Goal: Task Accomplishment & Management: Complete application form

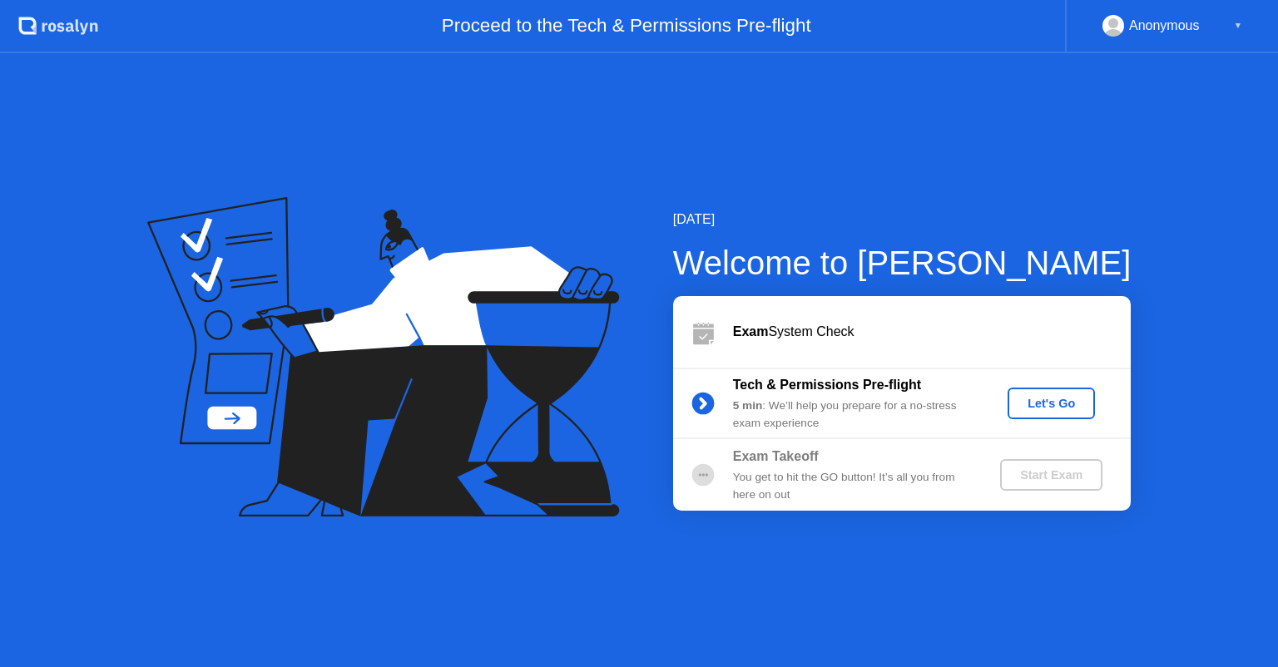
click at [1050, 410] on div "Let's Go" at bounding box center [1051, 403] width 74 height 13
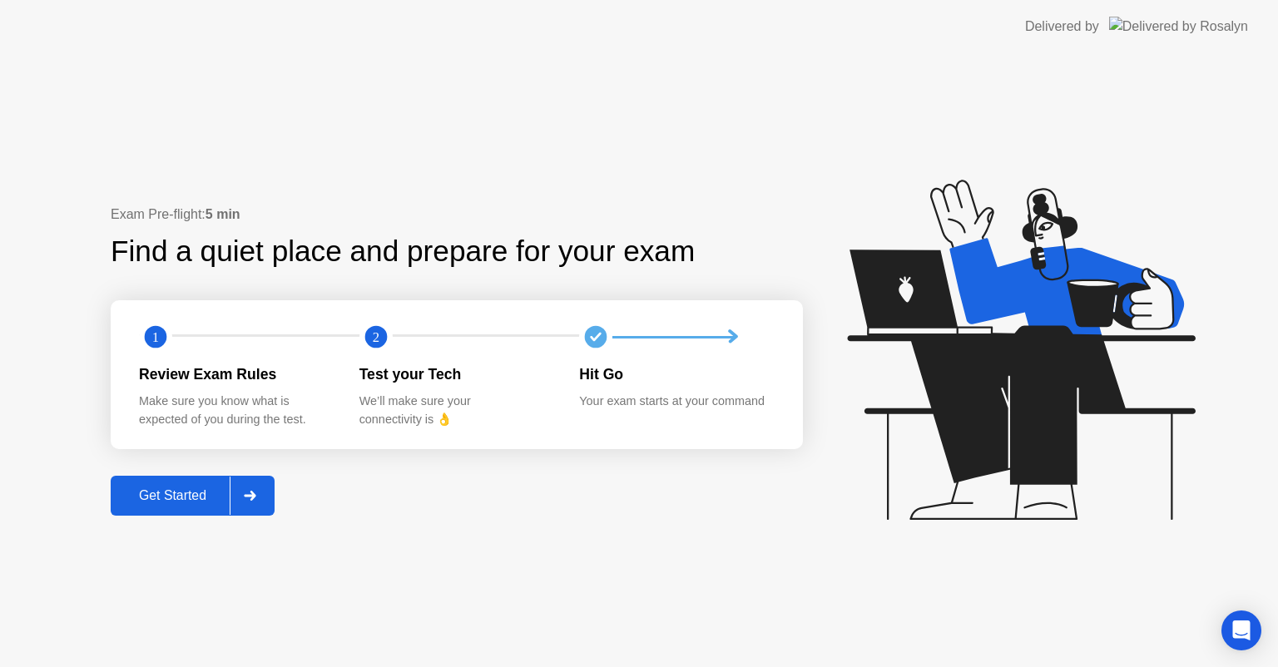
click at [250, 503] on div at bounding box center [250, 496] width 40 height 38
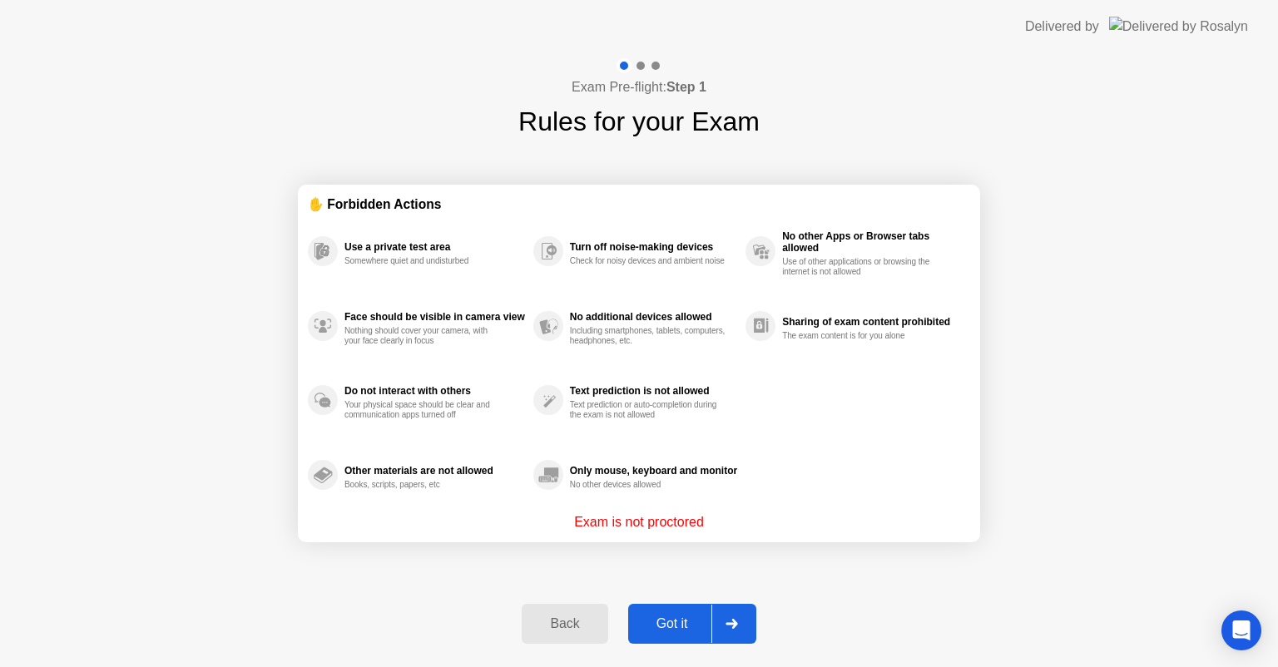
click at [734, 616] on div at bounding box center [731, 624] width 40 height 38
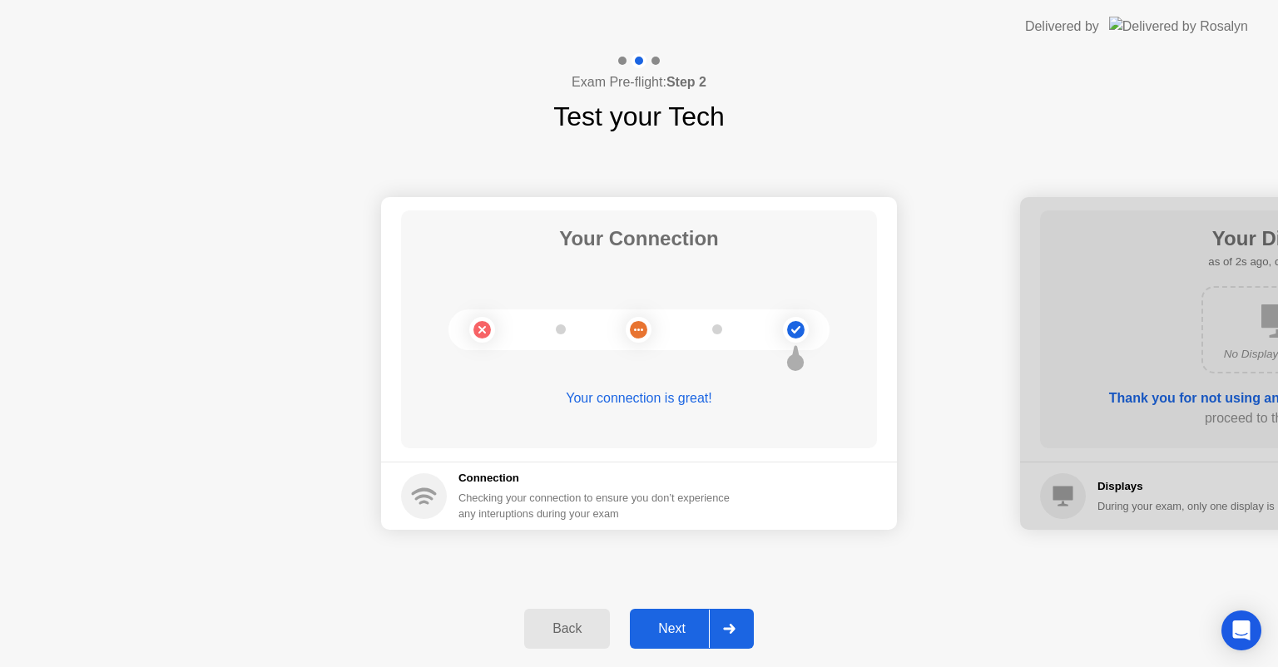
click at [734, 616] on div at bounding box center [729, 629] width 40 height 38
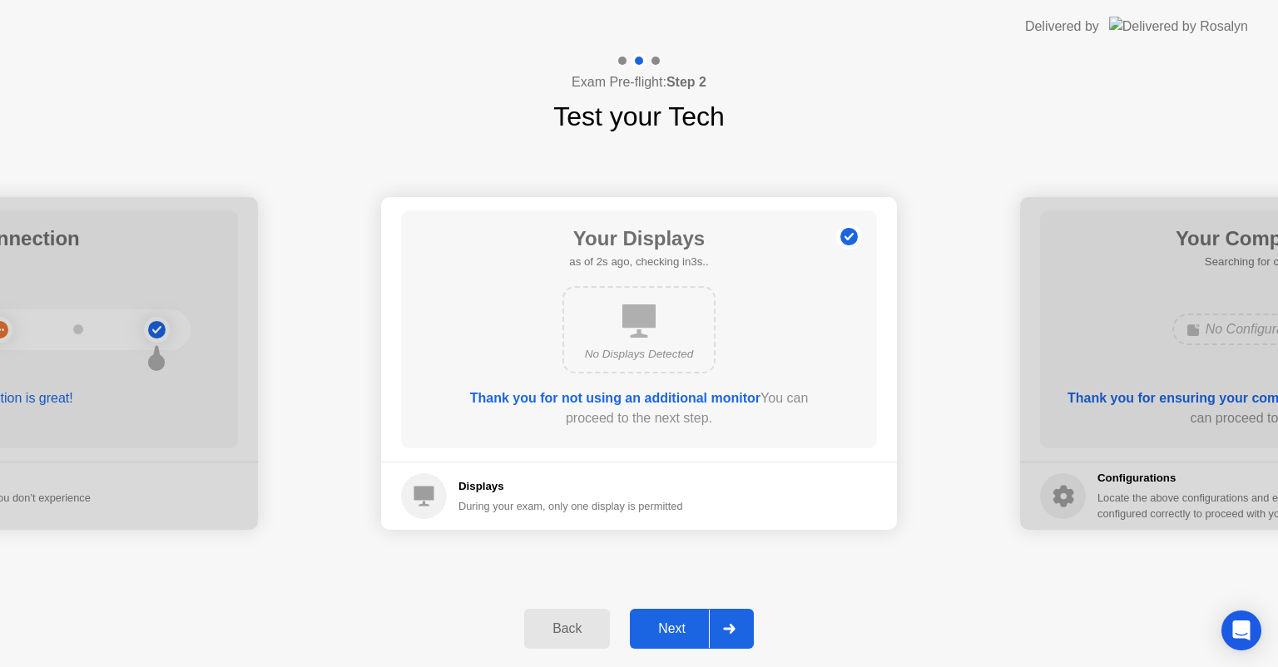
click at [734, 616] on div at bounding box center [729, 629] width 40 height 38
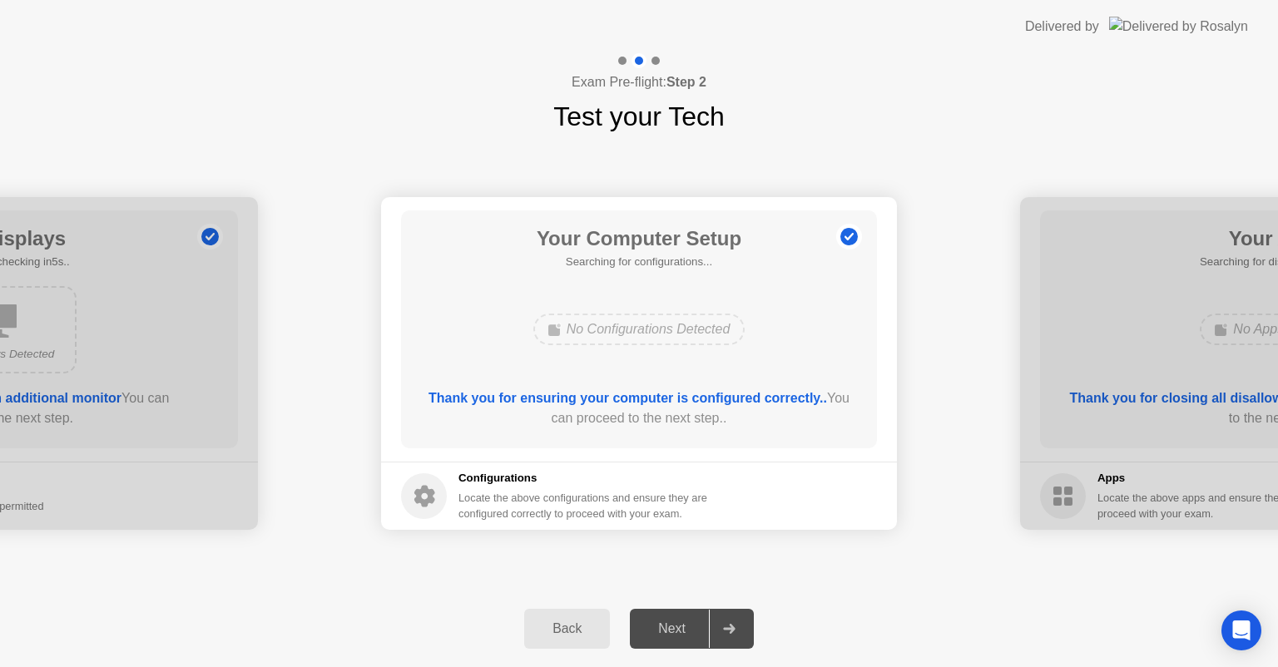
click at [734, 616] on div at bounding box center [729, 629] width 40 height 38
click at [686, 628] on div "Next" at bounding box center [672, 629] width 74 height 15
click at [160, 350] on div at bounding box center [0, 363] width 516 height 333
click at [1094, 401] on div at bounding box center [1278, 363] width 516 height 333
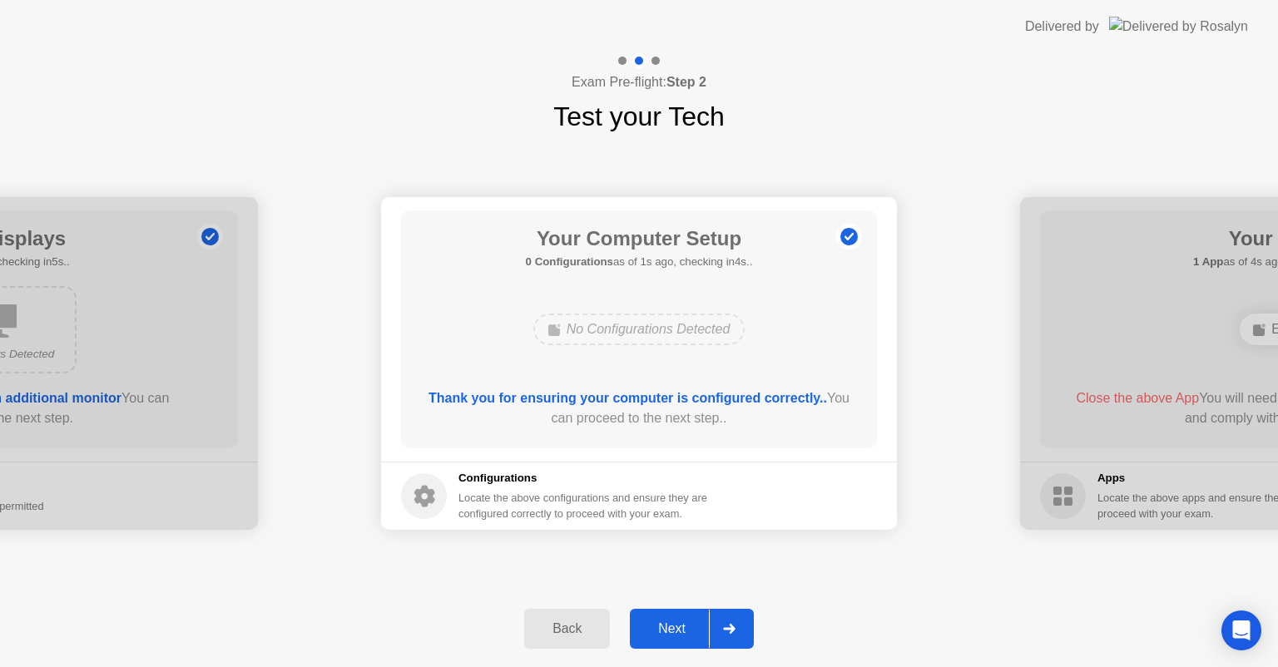
click at [696, 624] on div "Next" at bounding box center [672, 629] width 74 height 15
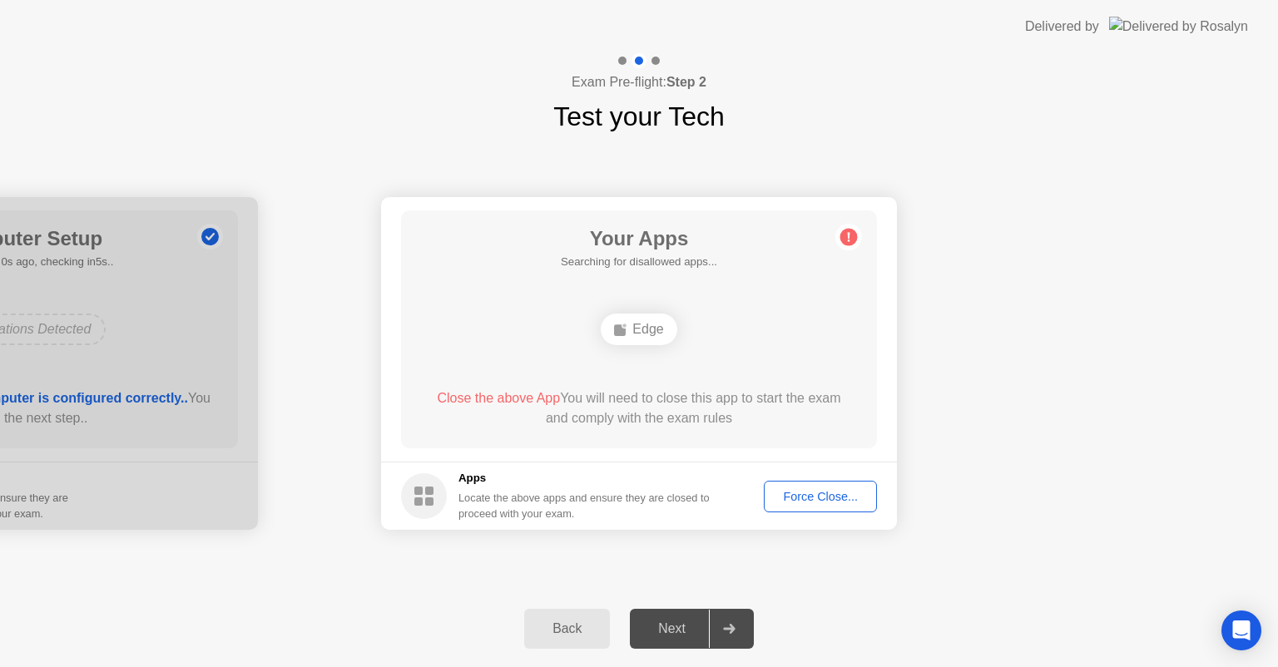
click at [652, 326] on div "Edge" at bounding box center [639, 330] width 76 height 32
click at [646, 325] on div "Edge" at bounding box center [639, 330] width 76 height 32
click at [832, 493] on div "Force Close..." at bounding box center [821, 496] width 102 height 13
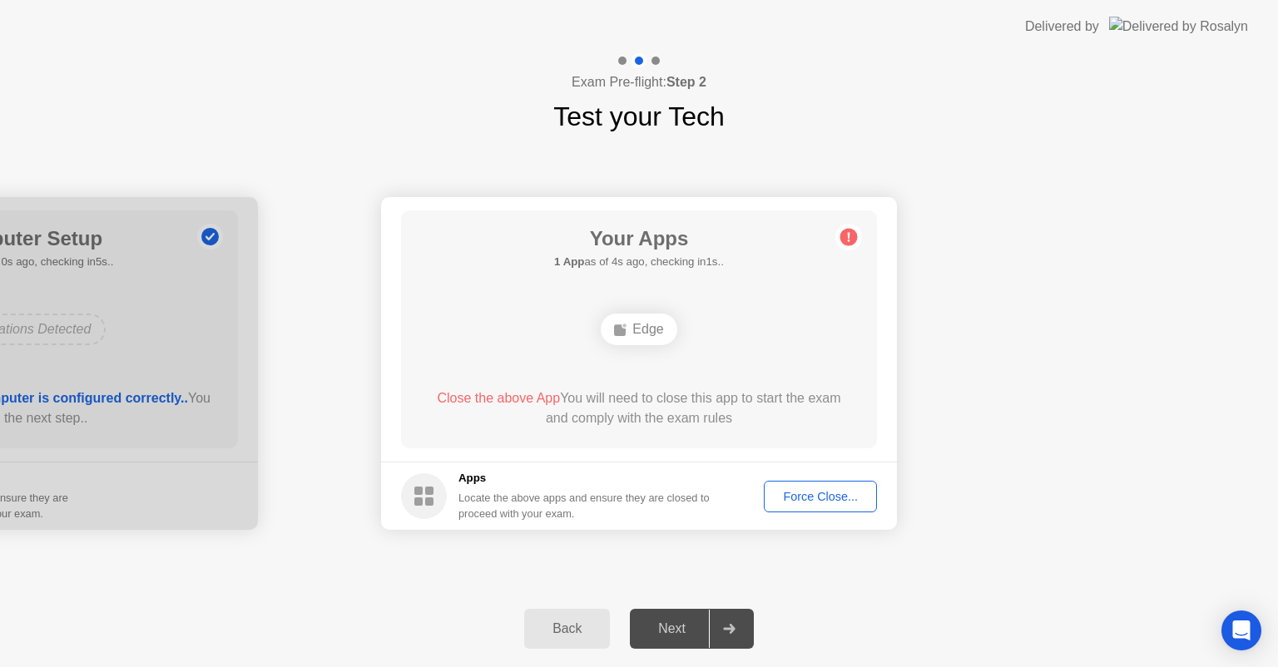
click at [852, 240] on circle at bounding box center [848, 237] width 17 height 17
click at [508, 389] on div "Close the above App You will need to close this app to start the exam and compl…" at bounding box center [639, 409] width 429 height 40
click at [637, 332] on div "Edge" at bounding box center [639, 330] width 76 height 32
click at [623, 327] on ellipse at bounding box center [624, 326] width 5 height 5
drag, startPoint x: 826, startPoint y: 519, endPoint x: 825, endPoint y: 493, distance: 25.8
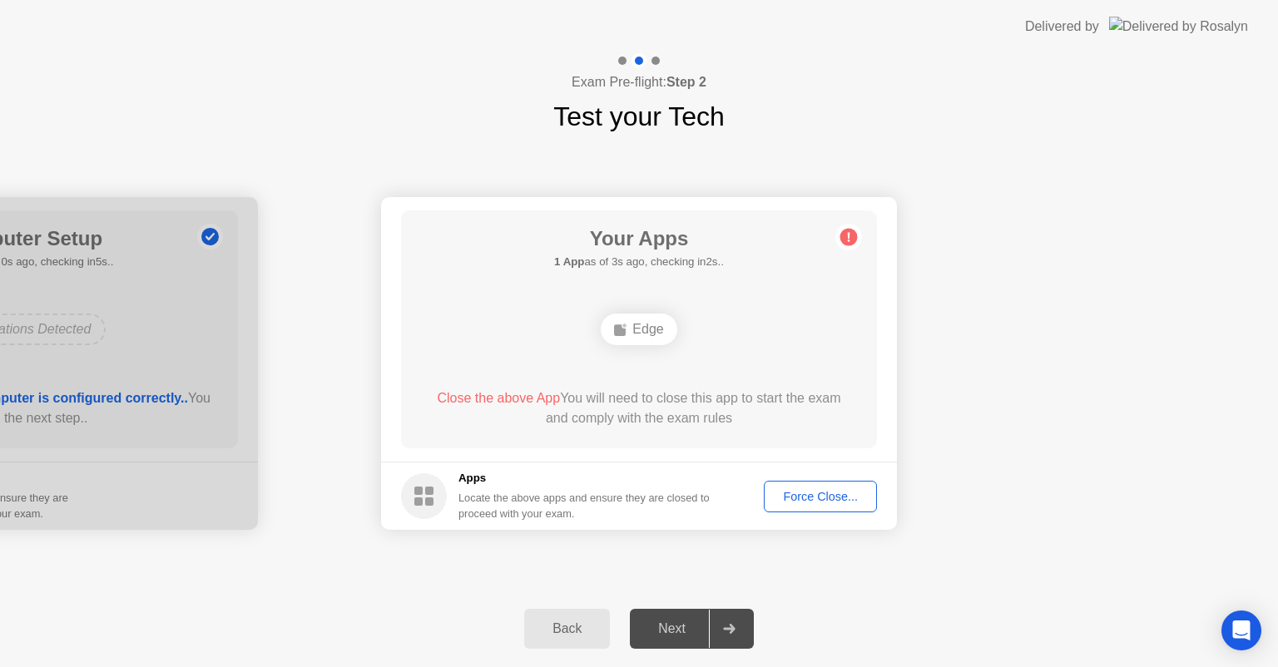
click at [825, 493] on footer "Apps Locate the above apps and ensure they are closed to proceed with your exam…" at bounding box center [639, 496] width 516 height 68
click at [825, 493] on div "Force Close..." at bounding box center [821, 496] width 102 height 13
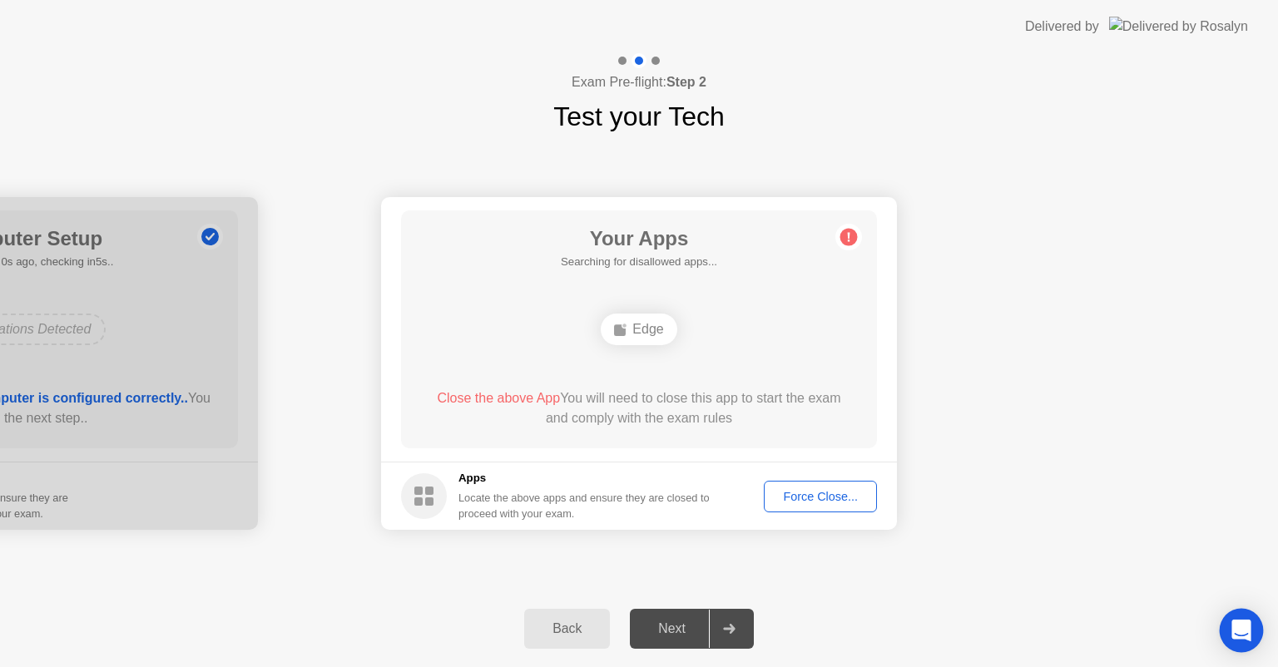
click at [1252, 628] on div "Open Intercom Messenger" at bounding box center [1242, 631] width 44 height 44
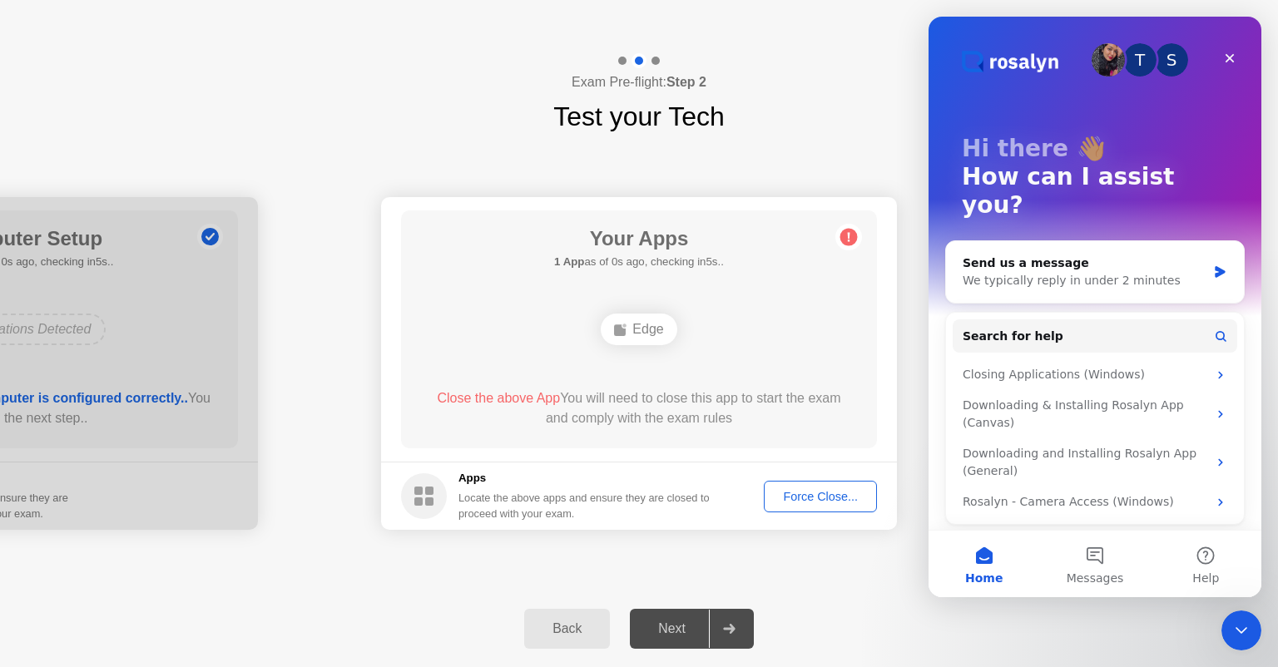
click at [906, 92] on div "Exam Pre-flight: Step 2 Test your Tech" at bounding box center [639, 94] width 1278 height 83
click at [1192, 366] on div "Closing Applications (Windows)" at bounding box center [1085, 374] width 245 height 17
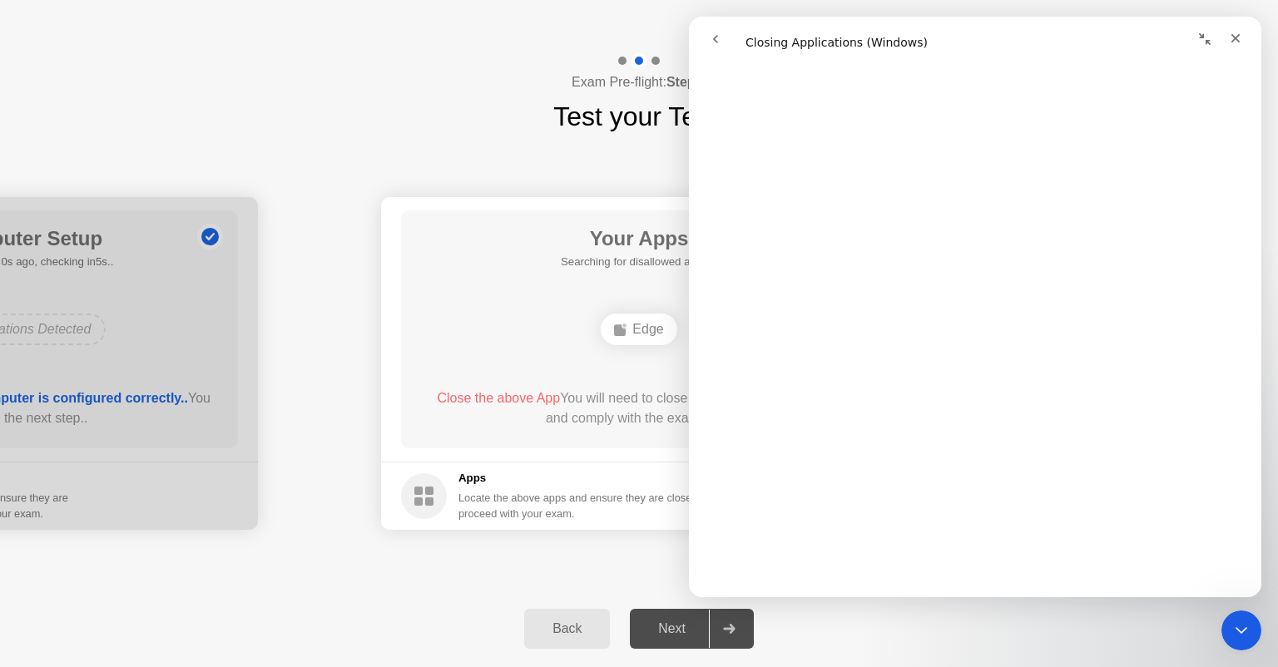
scroll to position [1143, 0]
click at [1232, 40] on icon "Close" at bounding box center [1235, 38] width 13 height 13
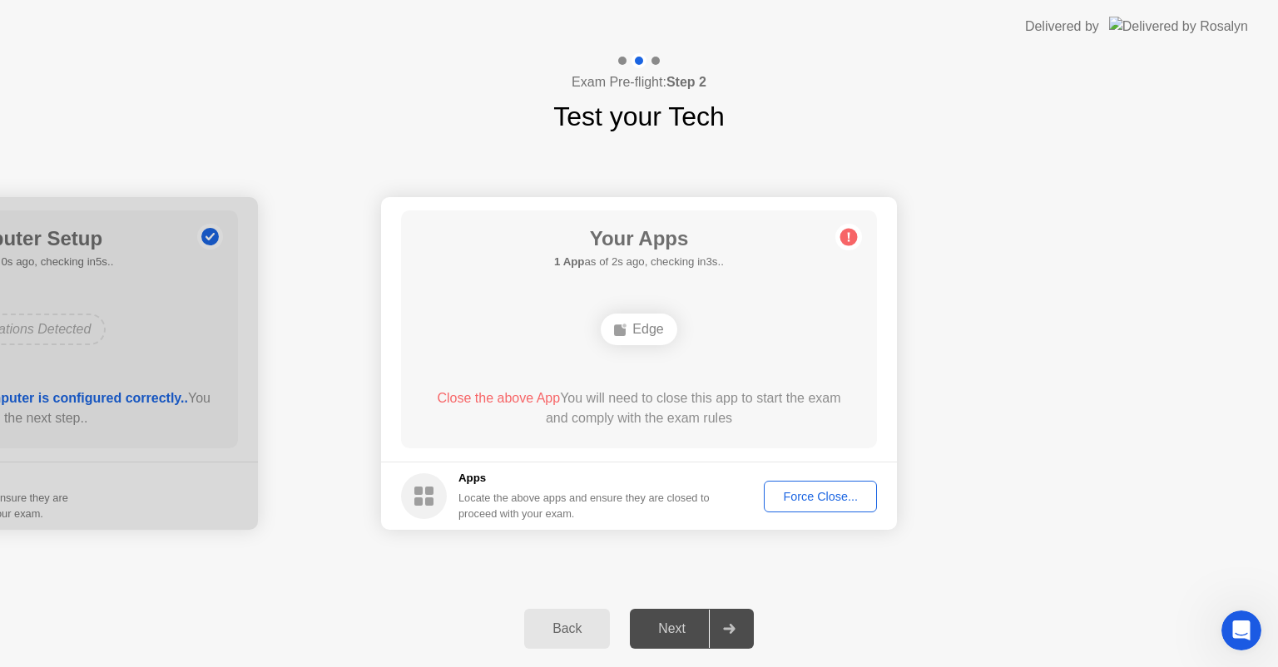
scroll to position [0, 0]
click at [830, 505] on button "Force Close..." at bounding box center [820, 497] width 113 height 32
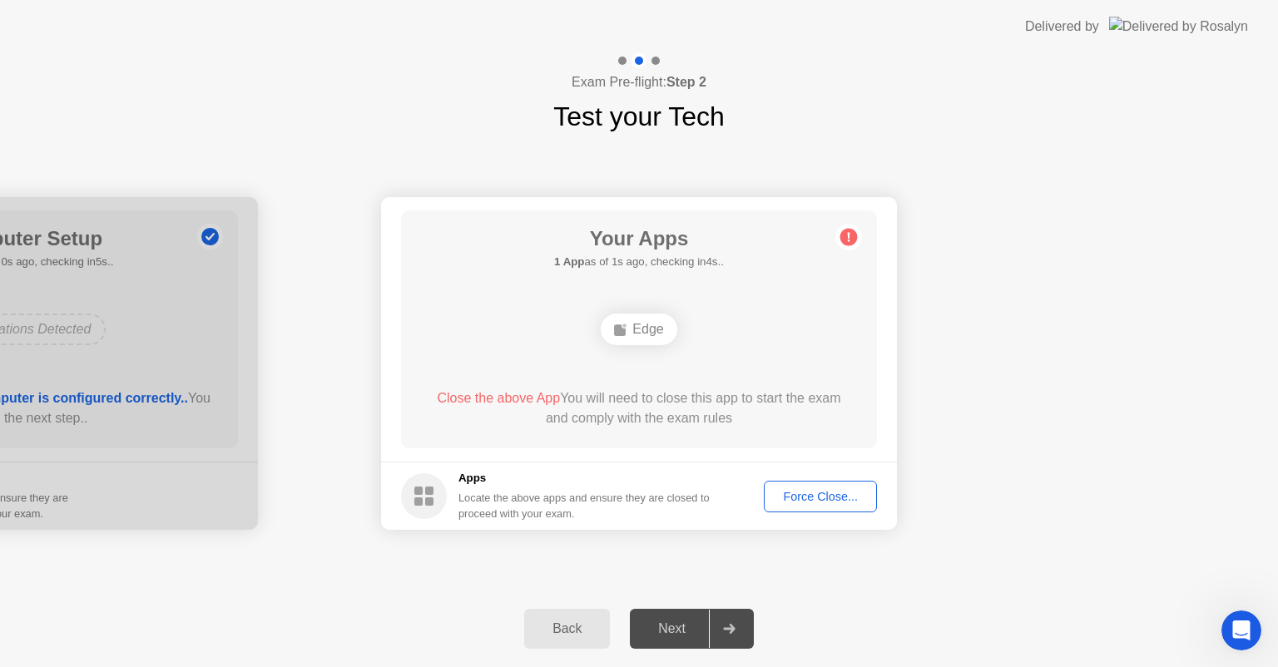
click at [825, 490] on div "Force Close..." at bounding box center [821, 496] width 102 height 13
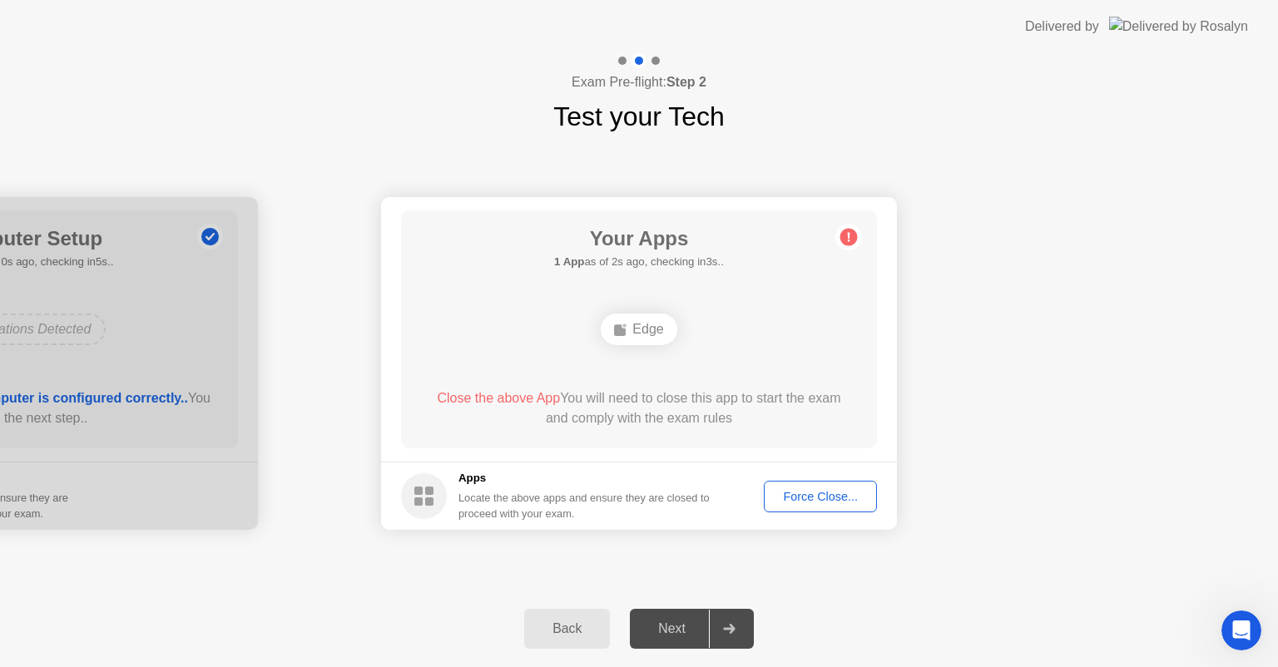
click at [475, 478] on h5 "Apps" at bounding box center [584, 478] width 252 height 17
click at [550, 626] on div "Back" at bounding box center [567, 629] width 76 height 15
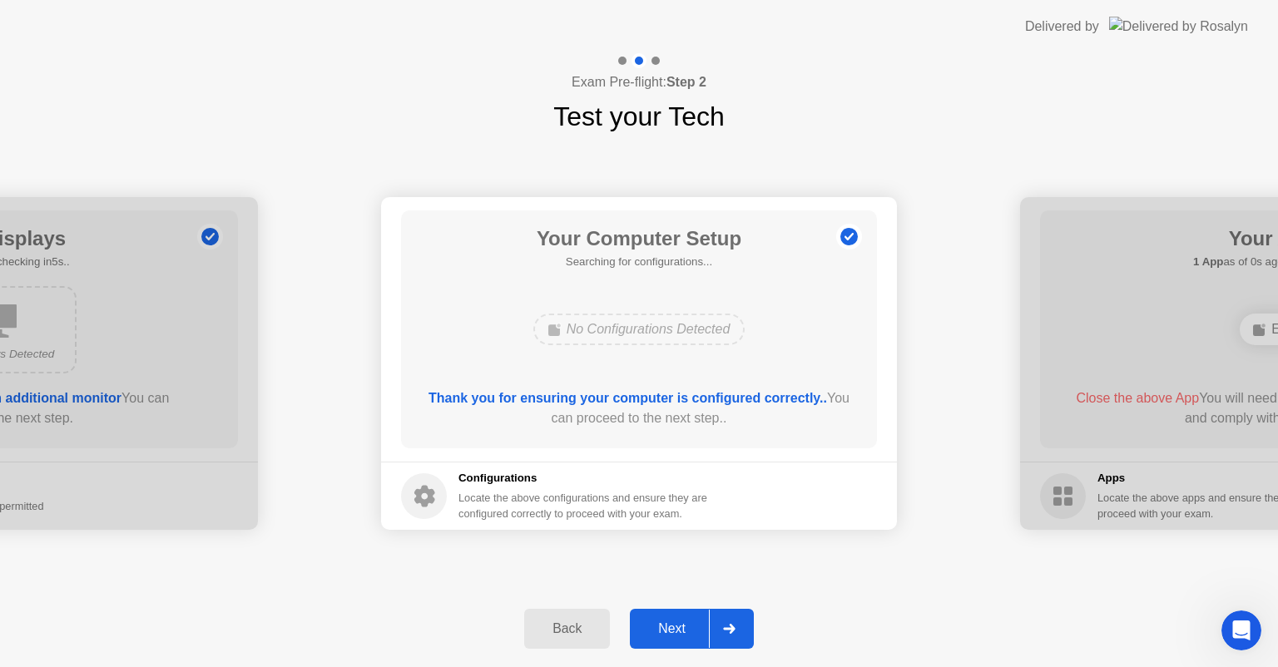
click at [666, 622] on div "Next" at bounding box center [672, 629] width 74 height 15
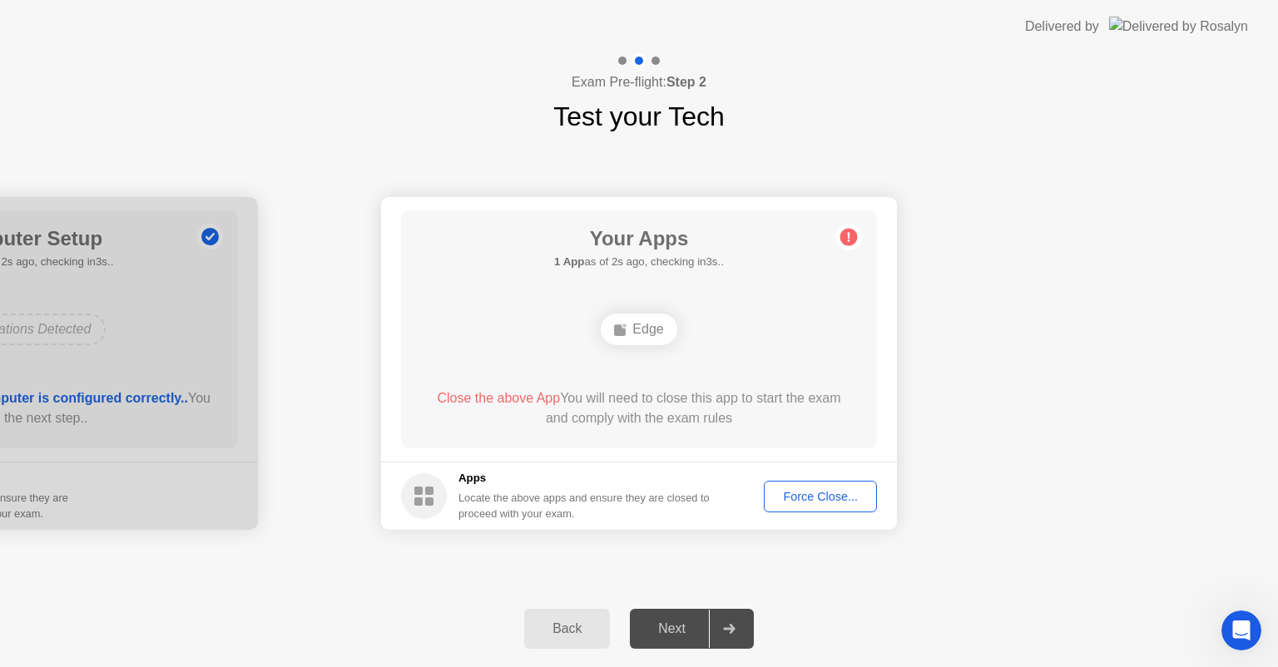
click at [845, 237] on circle at bounding box center [848, 237] width 17 height 17
click at [510, 403] on span "Close the above App" at bounding box center [498, 398] width 123 height 14
click at [834, 491] on div "Force Close..." at bounding box center [821, 496] width 102 height 13
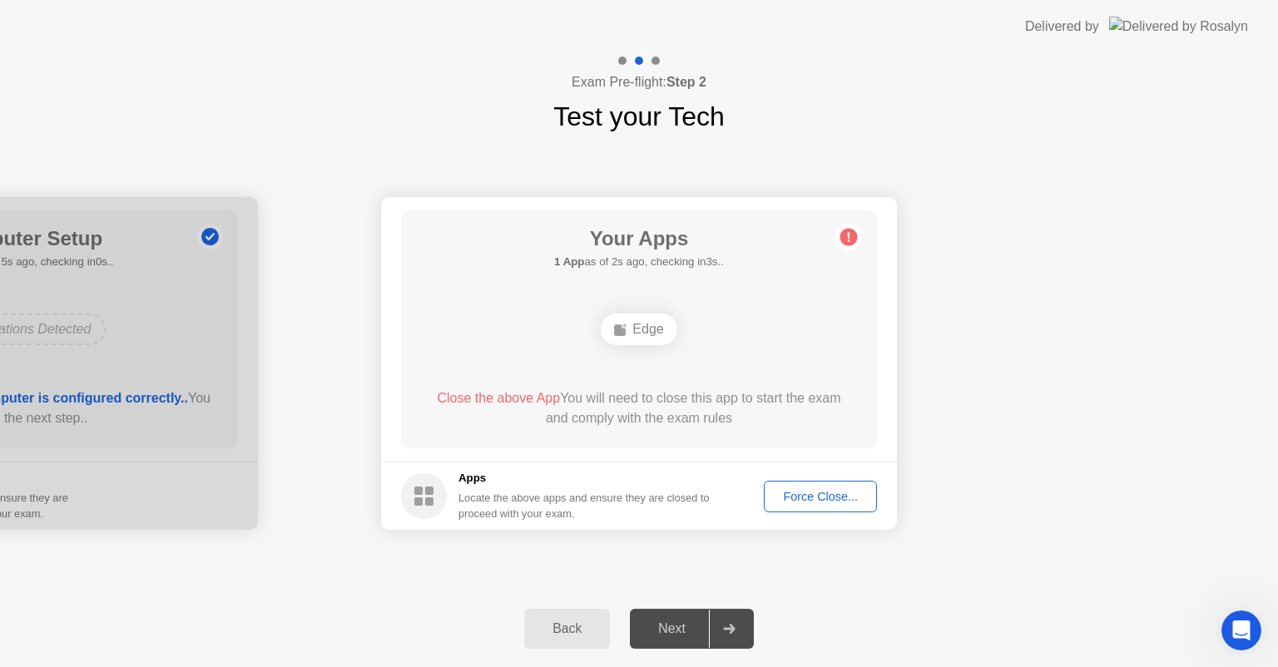
click at [794, 490] on div "Force Close..." at bounding box center [821, 496] width 102 height 13
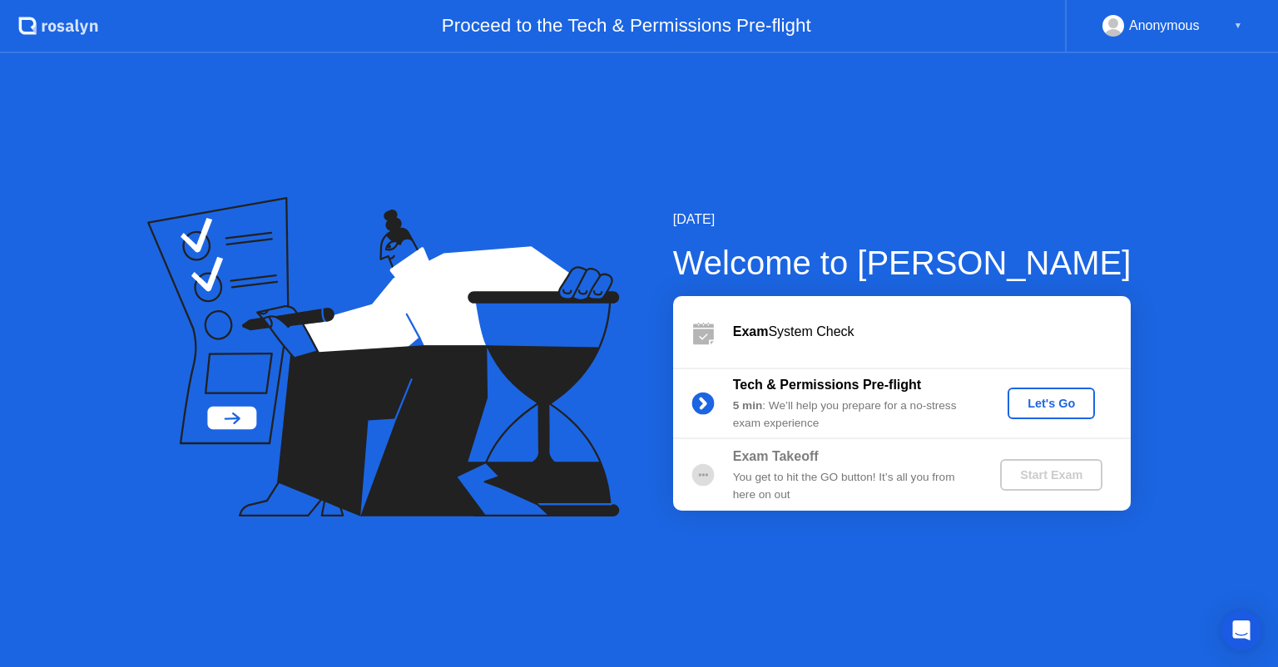
click at [1037, 404] on div "Let's Go" at bounding box center [1051, 403] width 74 height 13
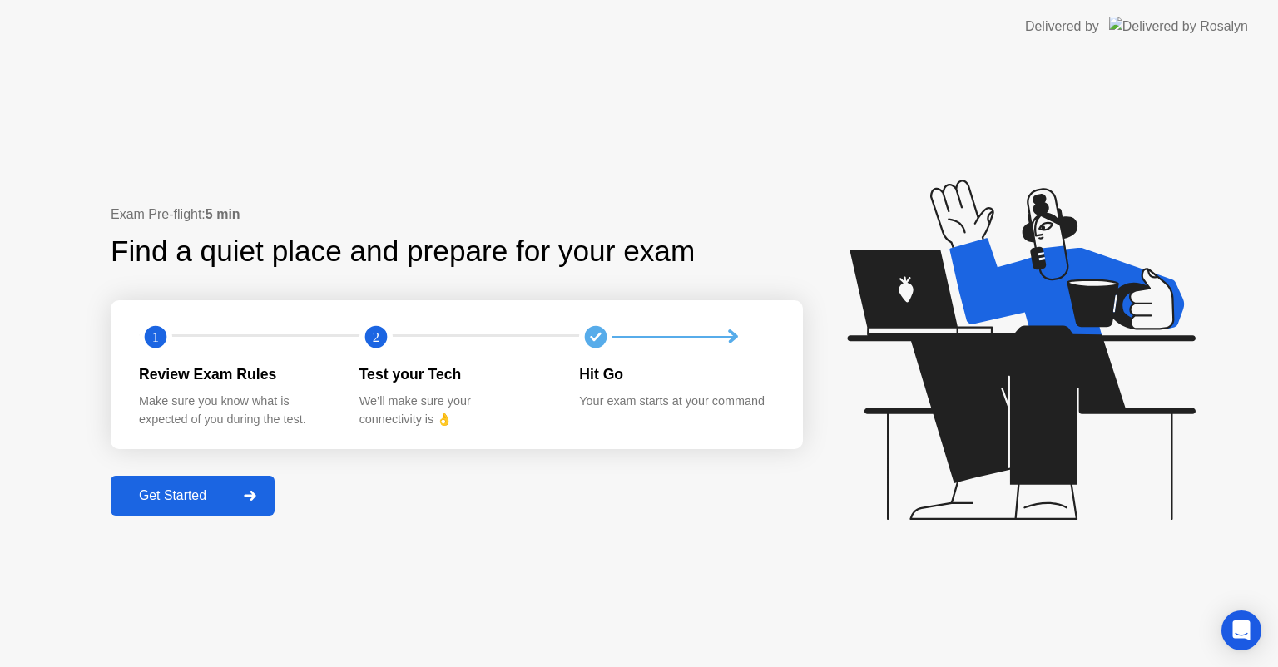
click at [182, 503] on div "Get Started" at bounding box center [173, 495] width 114 height 15
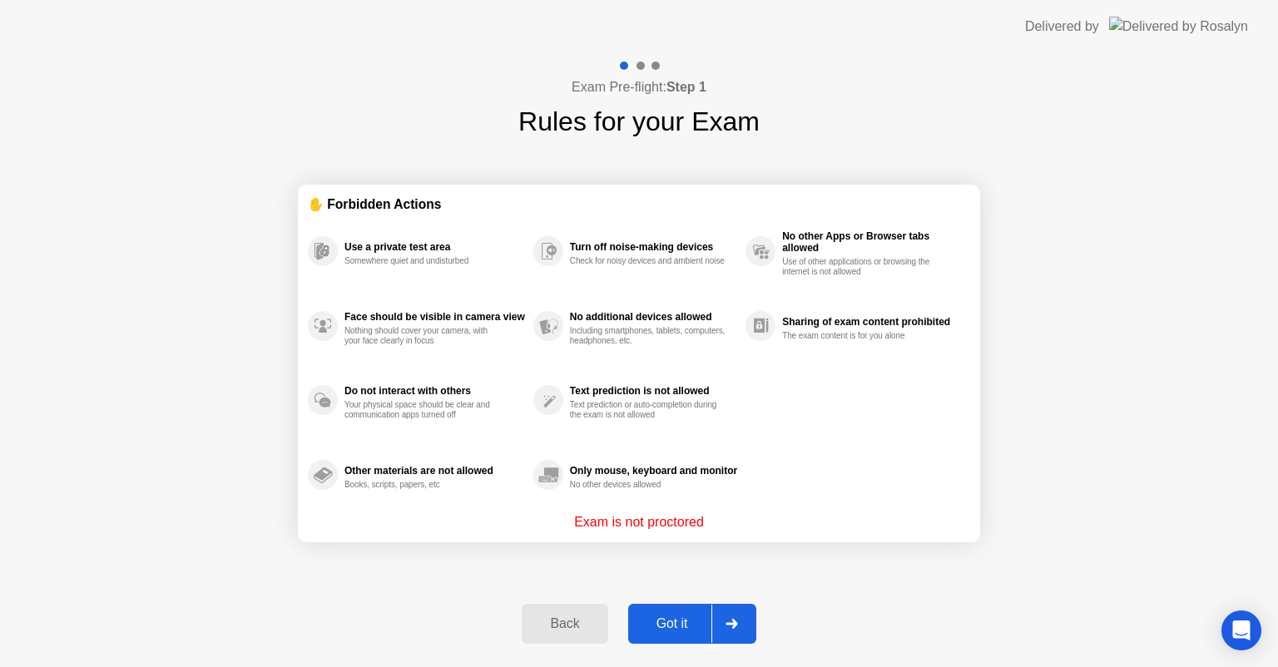
click at [677, 610] on button "Got it" at bounding box center [692, 624] width 128 height 40
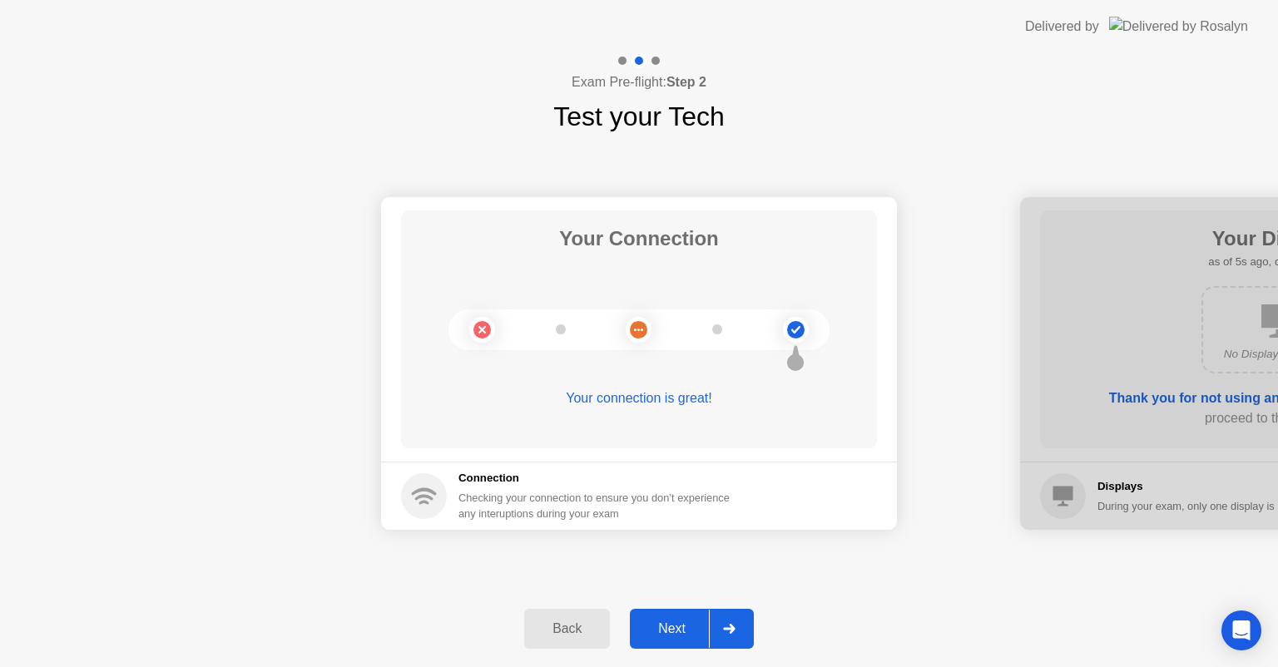
click at [696, 622] on div "Next" at bounding box center [672, 629] width 74 height 15
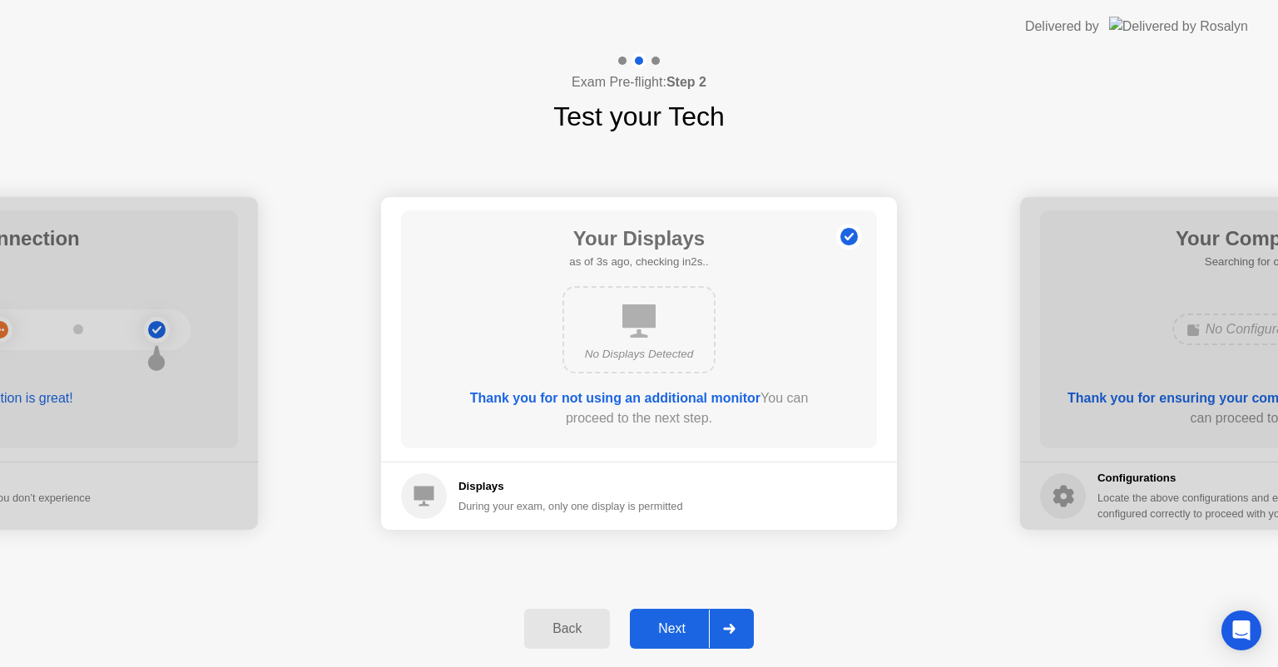
click at [696, 622] on div "Next" at bounding box center [672, 629] width 74 height 15
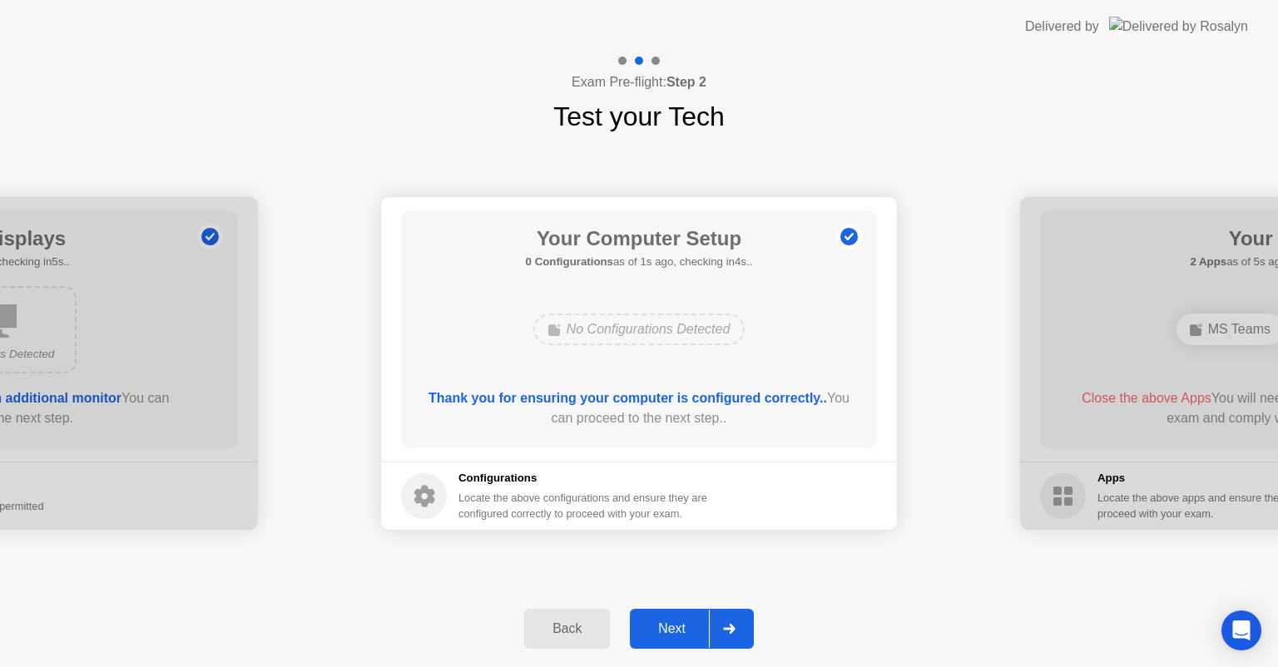
click at [677, 623] on div "Next" at bounding box center [672, 629] width 74 height 15
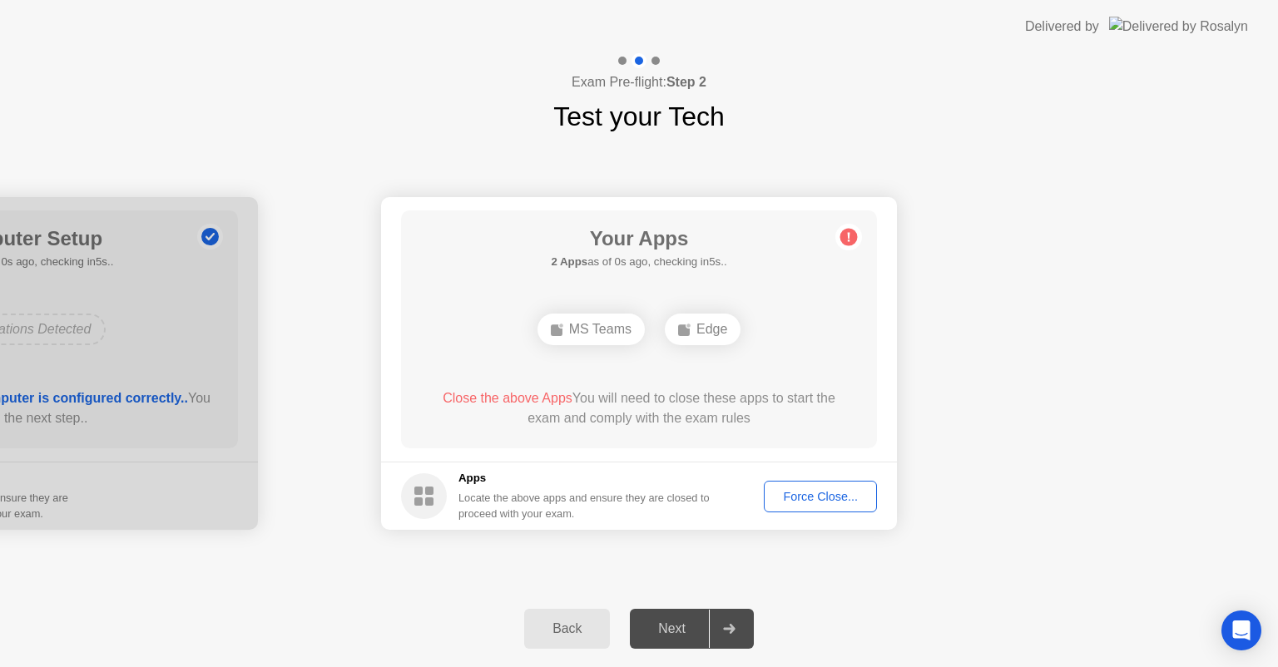
click at [859, 502] on div "Force Close..." at bounding box center [821, 496] width 102 height 13
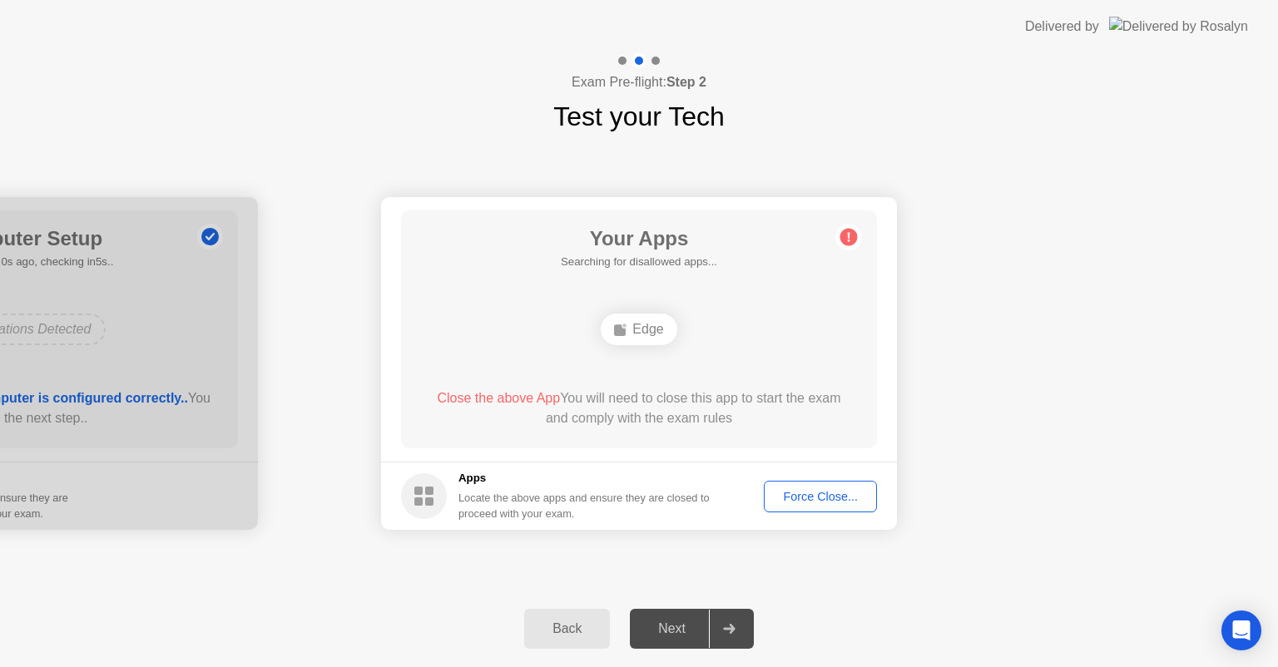
click at [842, 495] on div "Force Close..." at bounding box center [821, 496] width 102 height 13
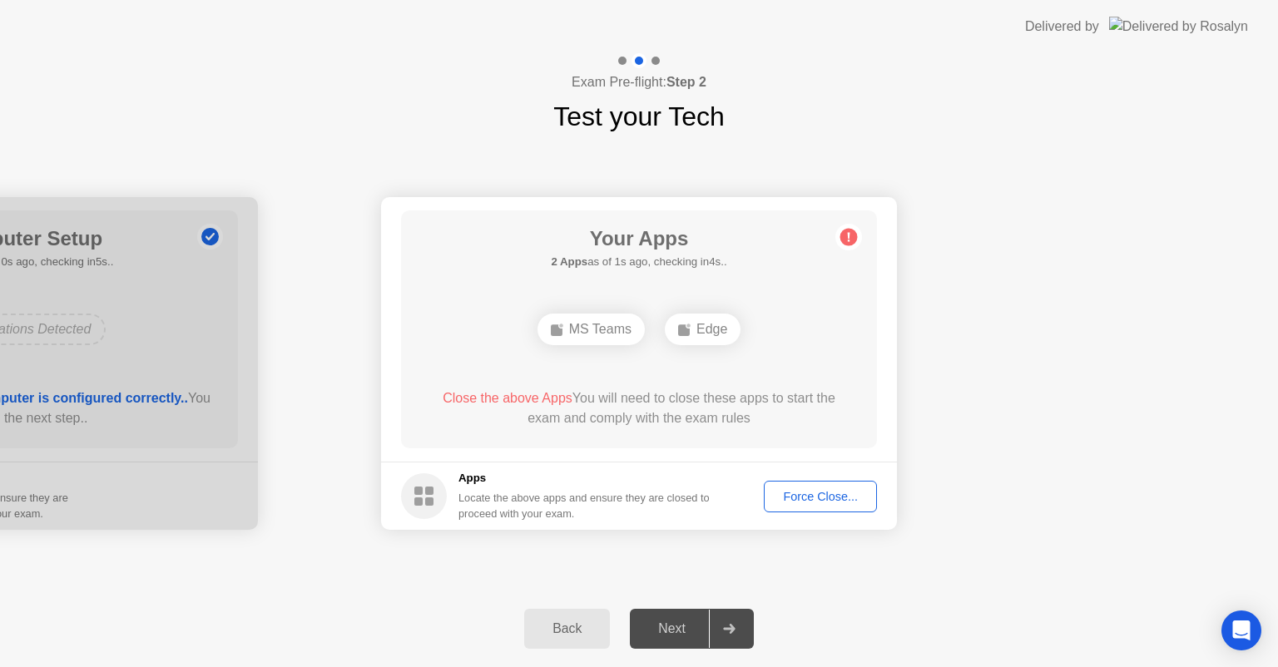
click at [423, 657] on div "Back Next" at bounding box center [639, 629] width 1278 height 77
click at [822, 499] on div "Force Close..." at bounding box center [821, 496] width 102 height 13
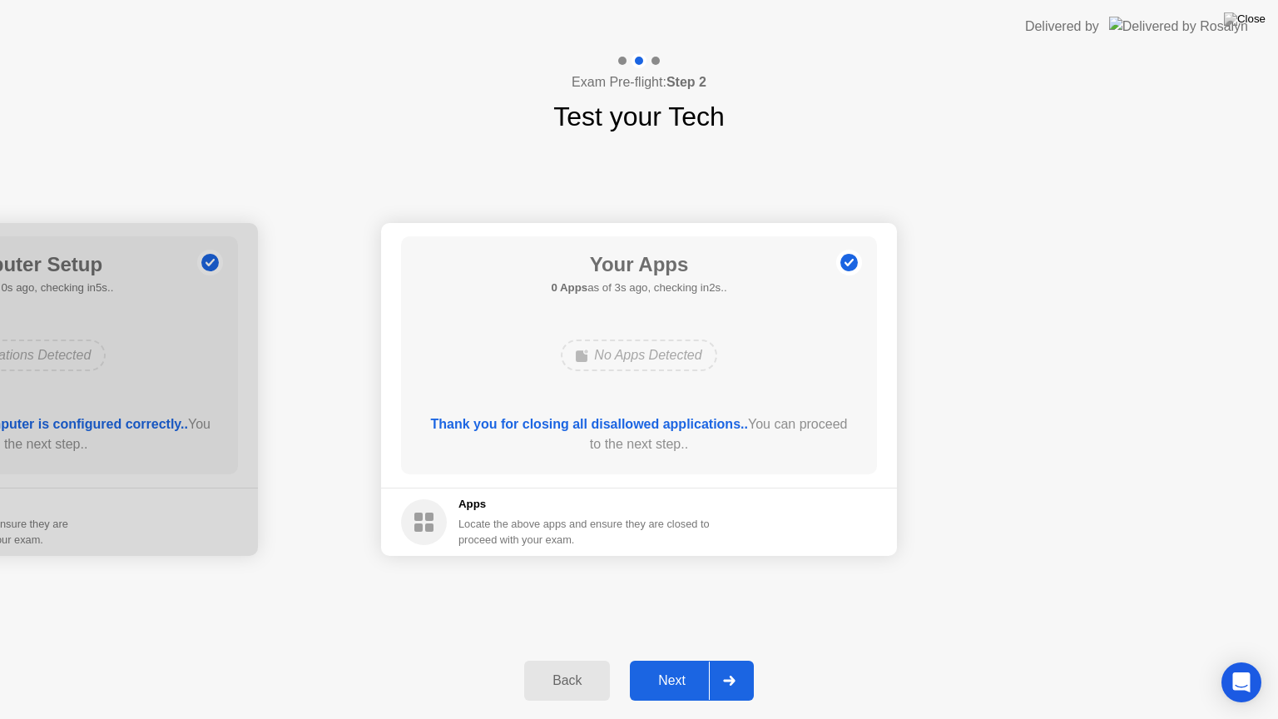
click at [687, 667] on button "Next" at bounding box center [692, 681] width 124 height 40
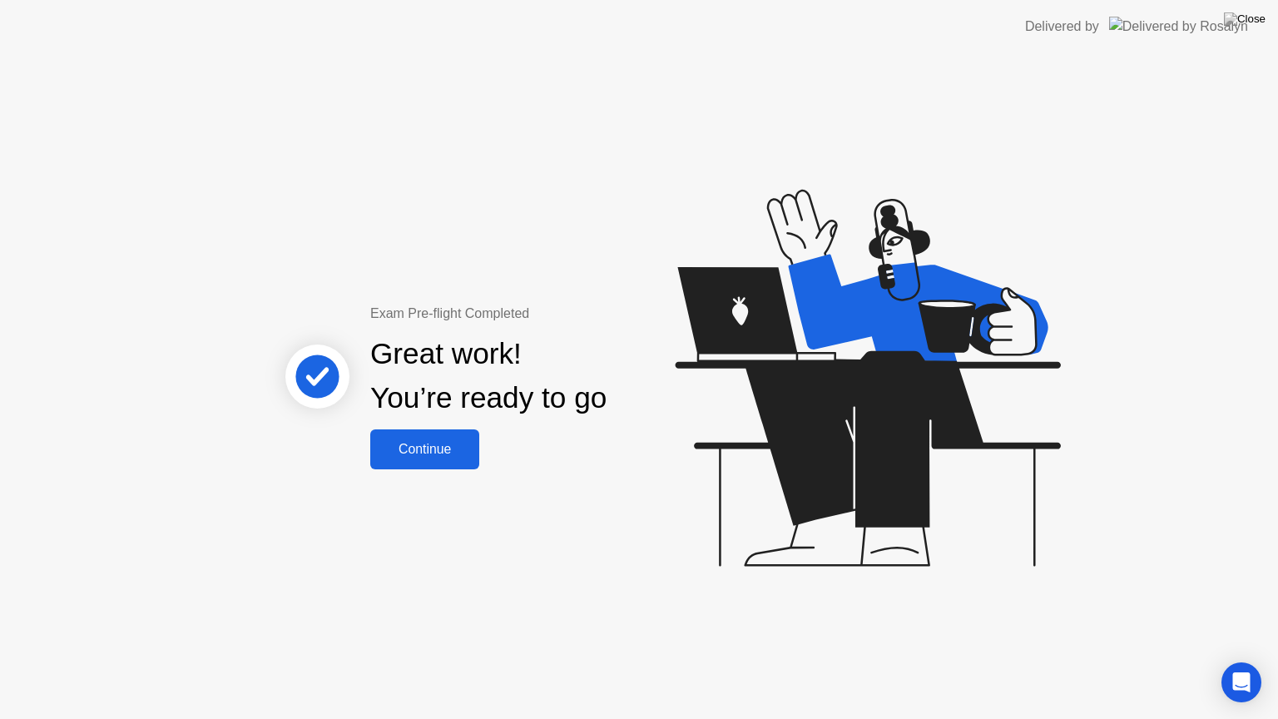
click at [399, 459] on button "Continue" at bounding box center [424, 449] width 109 height 40
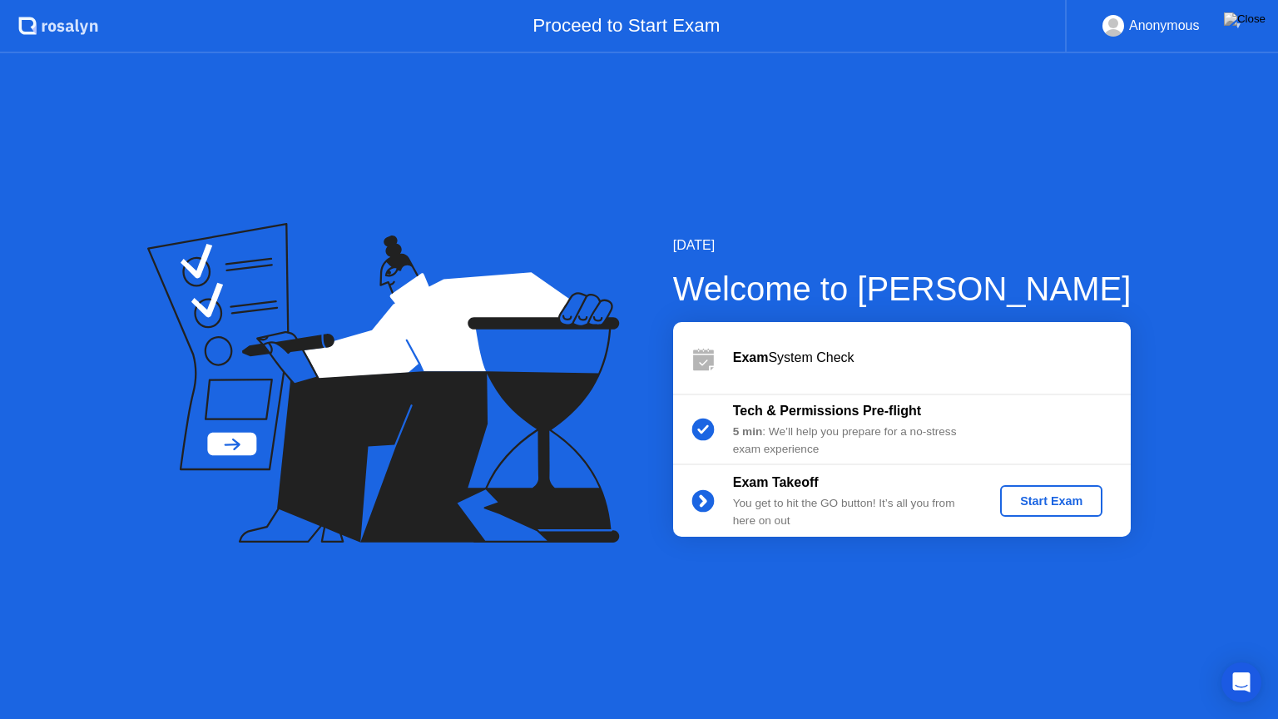
click at [1073, 502] on div "Start Exam" at bounding box center [1051, 500] width 89 height 13
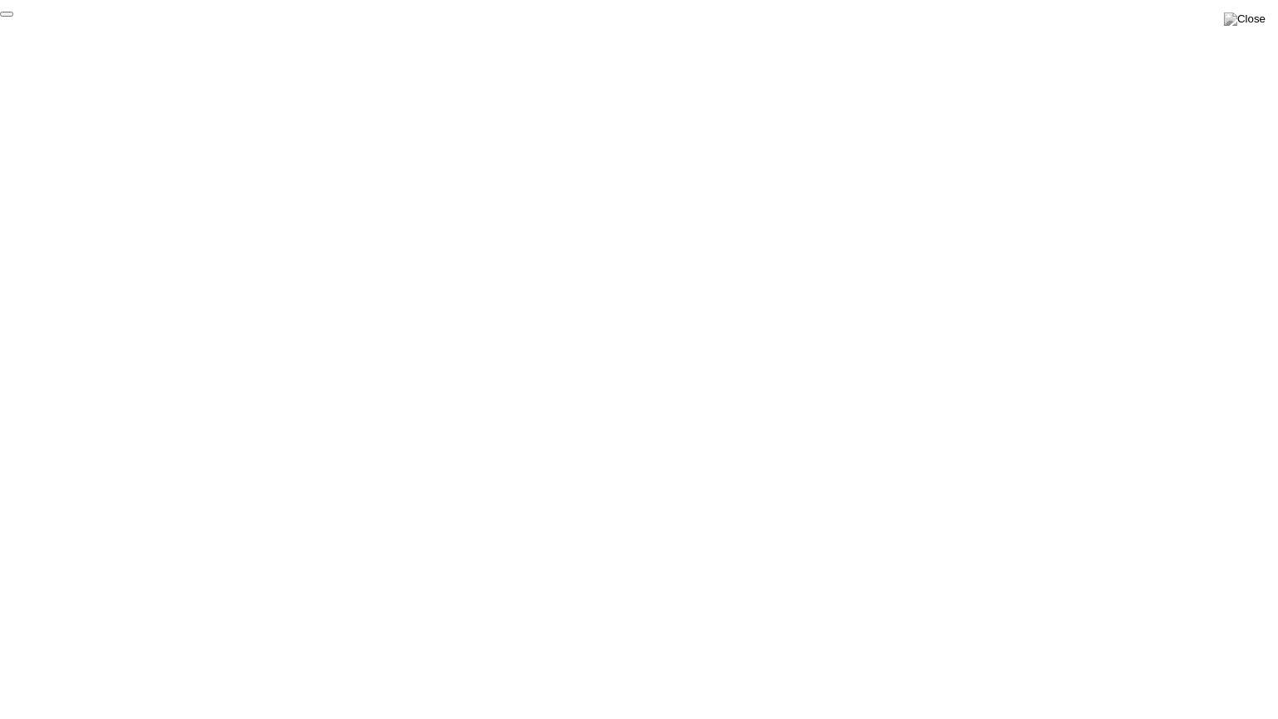
click div "End Proctoring Session"
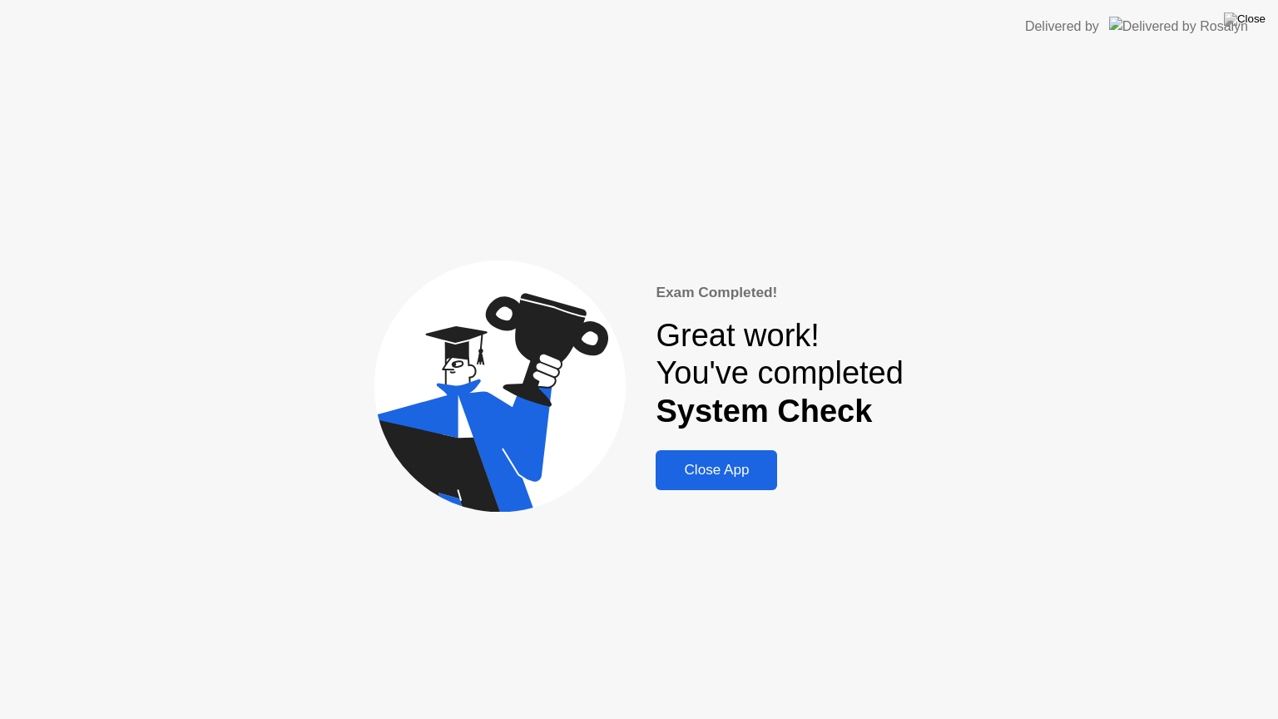
click at [751, 477] on div "Close App" at bounding box center [717, 470] width 112 height 17
